Goal: Information Seeking & Learning: Learn about a topic

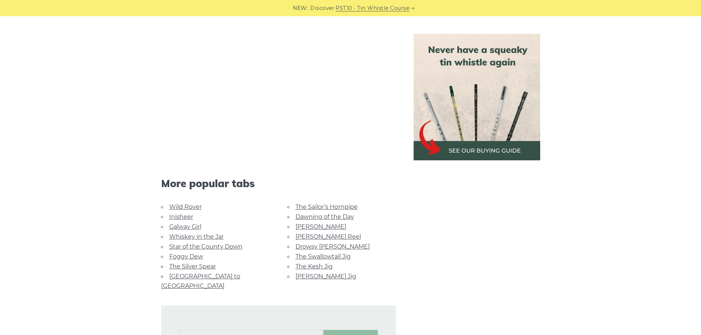
scroll to position [1693, 0]
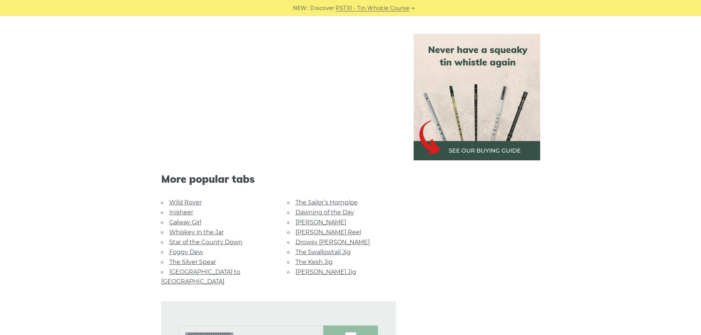
click at [304, 223] on link "[PERSON_NAME]" at bounding box center [320, 222] width 51 height 7
click at [185, 213] on link "Inisheer" at bounding box center [181, 212] width 24 height 7
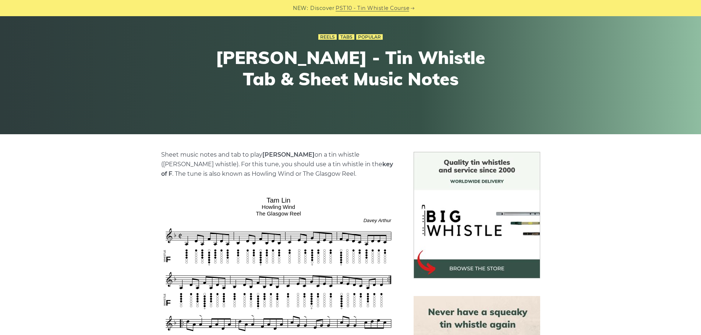
scroll to position [37, 0]
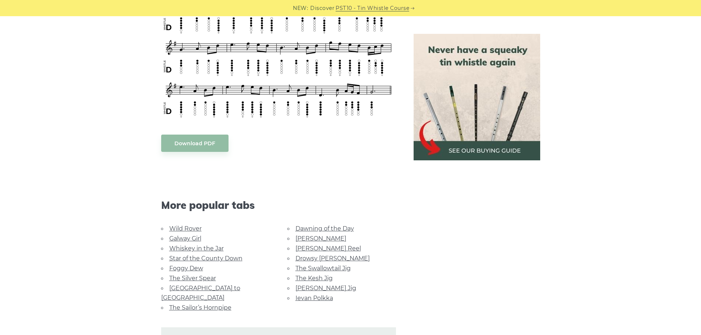
scroll to position [515, 0]
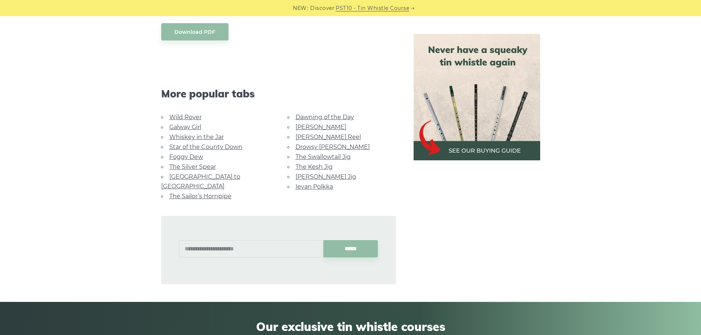
click at [302, 183] on link "Ievan Polkka" at bounding box center [314, 186] width 38 height 7
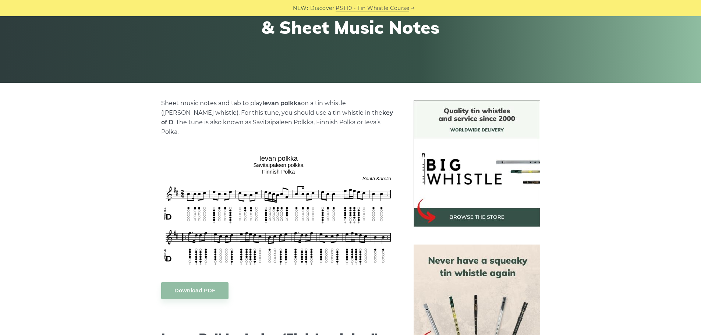
scroll to position [147, 0]
